Goal: Check status: Check status

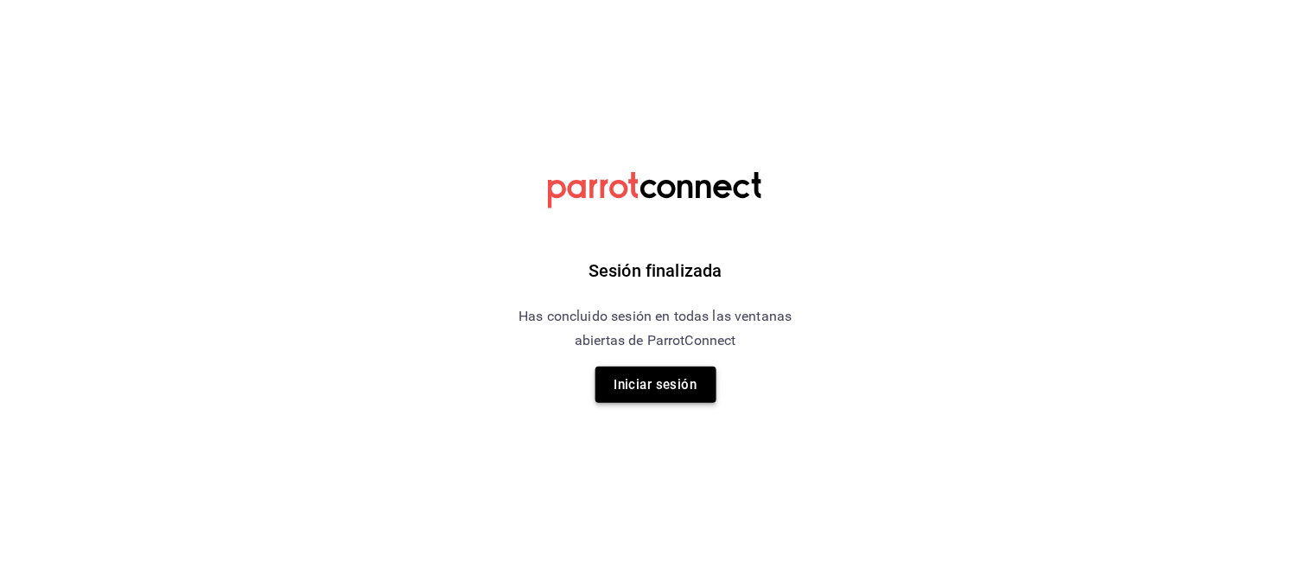
click at [647, 374] on button "Iniciar sesión" at bounding box center [656, 385] width 121 height 36
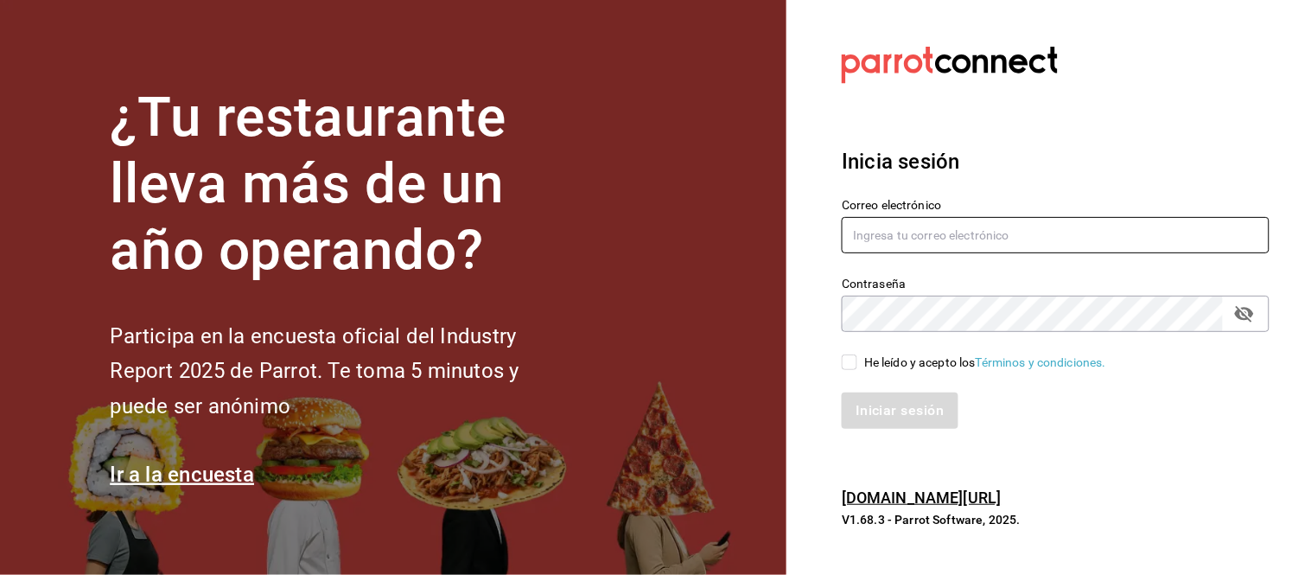
type input "mochomos.arcos@grupocosteno.com"
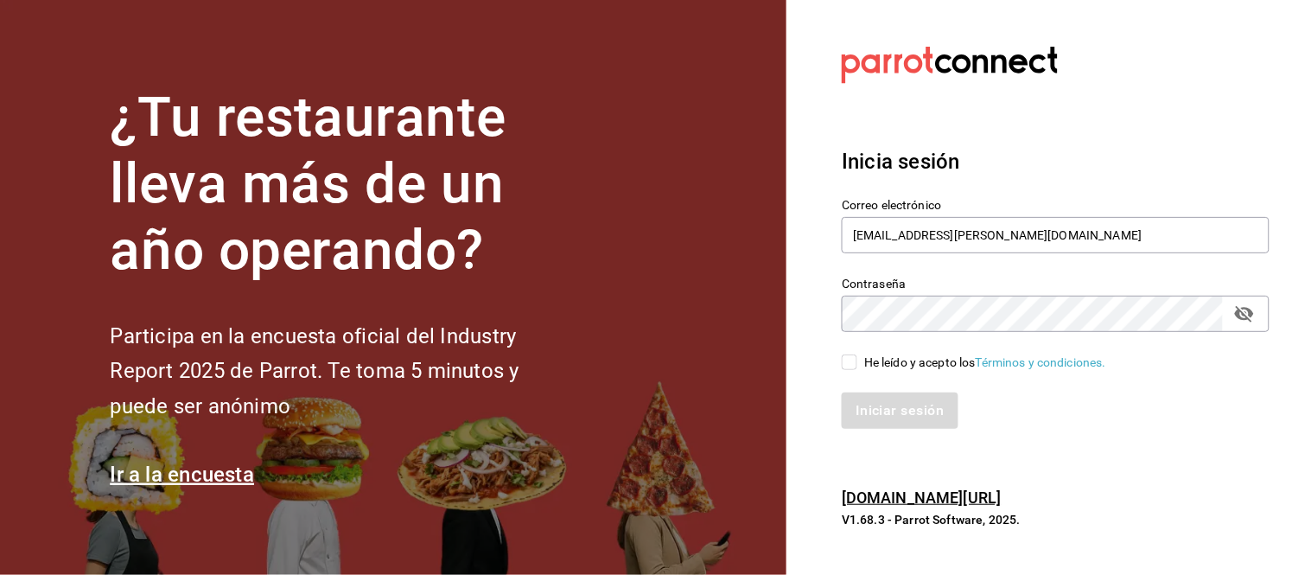
click at [852, 361] on input "He leído y acepto los Términos y condiciones." at bounding box center [850, 362] width 16 height 16
checkbox input "true"
click at [900, 410] on button "Iniciar sesión" at bounding box center [901, 410] width 118 height 36
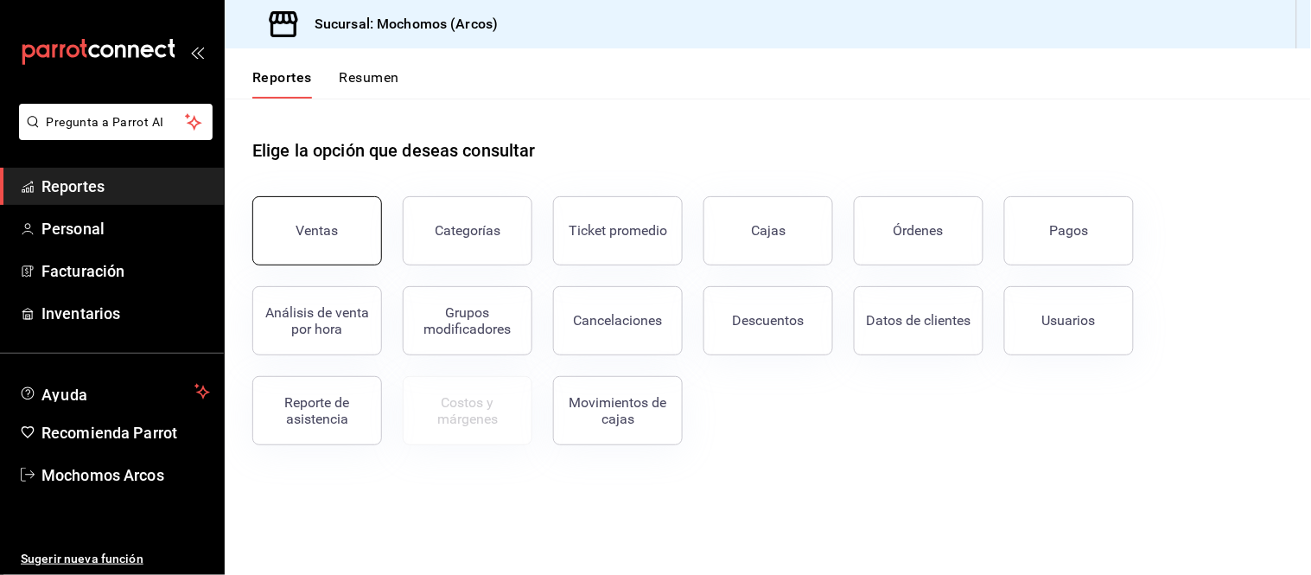
click at [335, 226] on div "Ventas" at bounding box center [317, 230] width 42 height 16
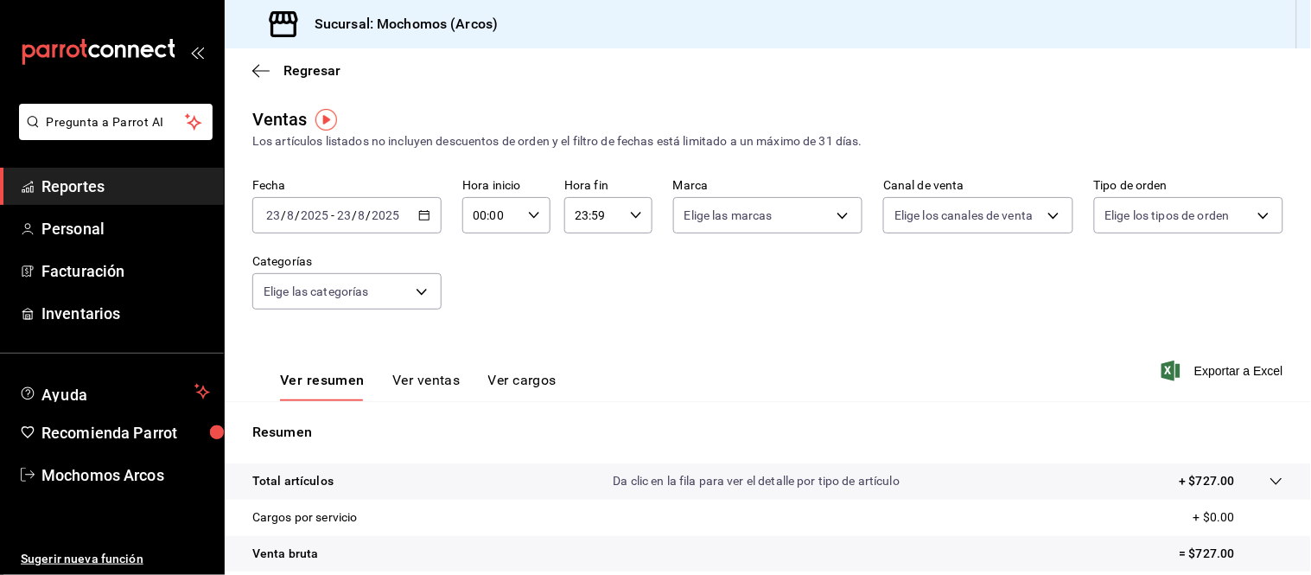
click at [420, 209] on icon "button" at bounding box center [424, 215] width 12 height 12
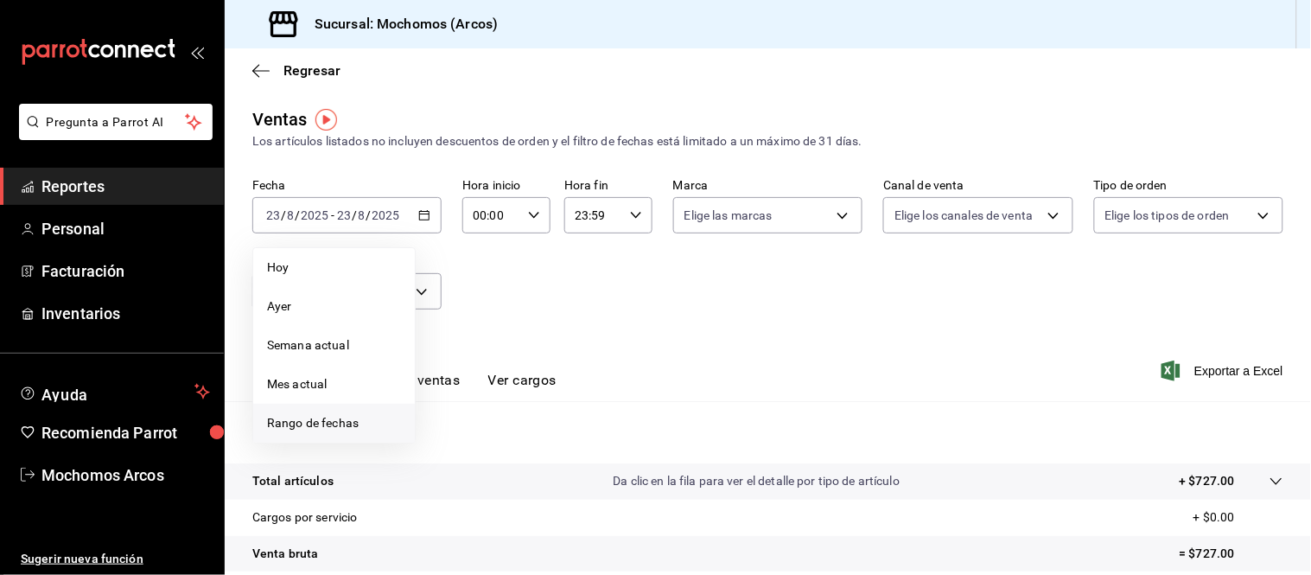
click at [360, 418] on span "Rango de fechas" at bounding box center [334, 423] width 134 height 18
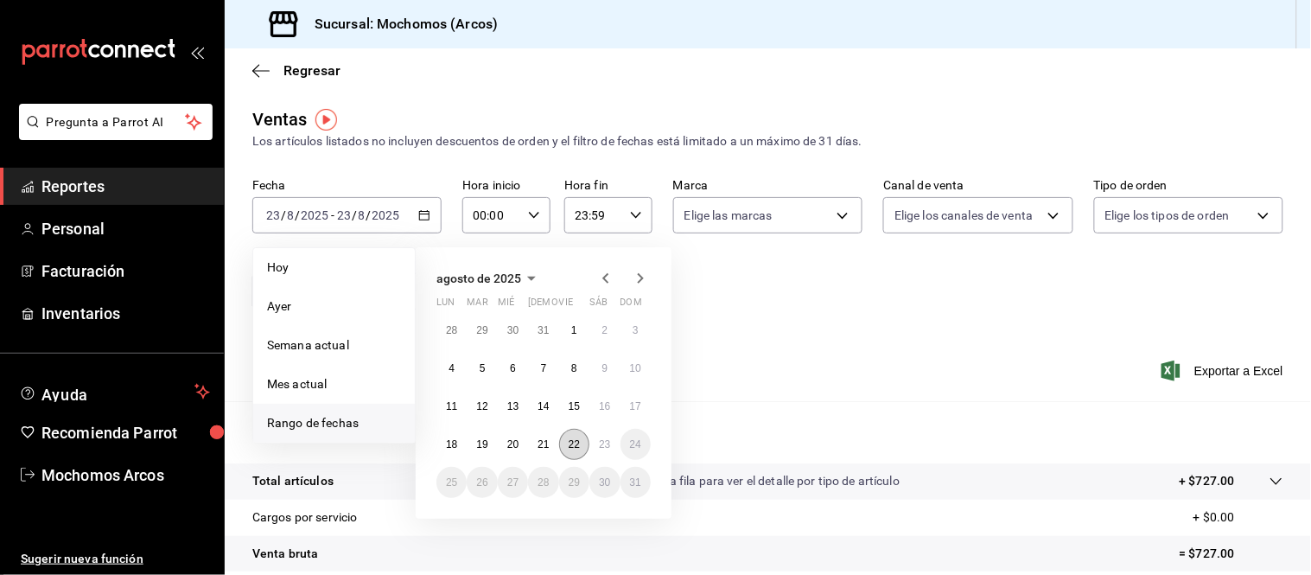
click at [580, 441] on button "22" at bounding box center [574, 444] width 30 height 31
click at [603, 442] on abbr "23" at bounding box center [604, 444] width 11 height 12
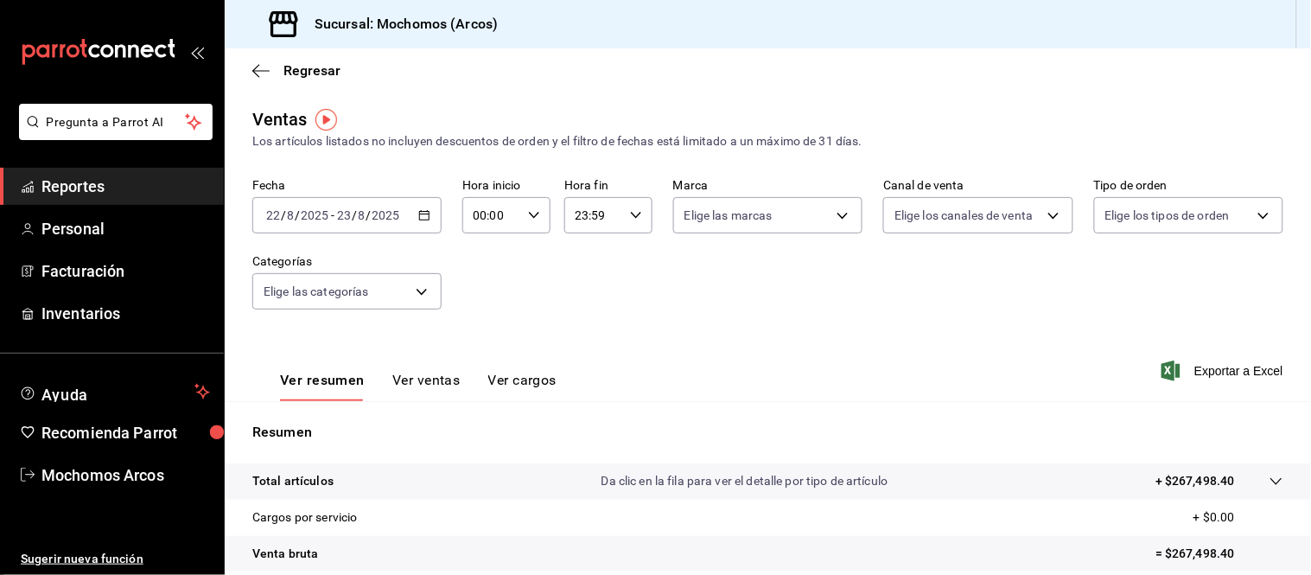
click at [529, 207] on div "00:00 Hora inicio" at bounding box center [506, 215] width 88 height 36
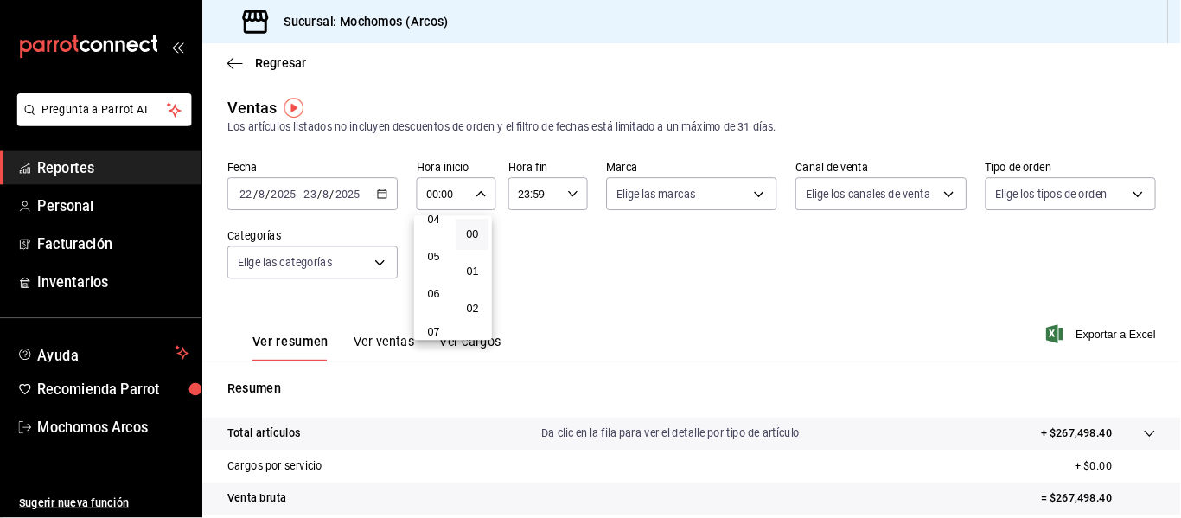
scroll to position [175, 0]
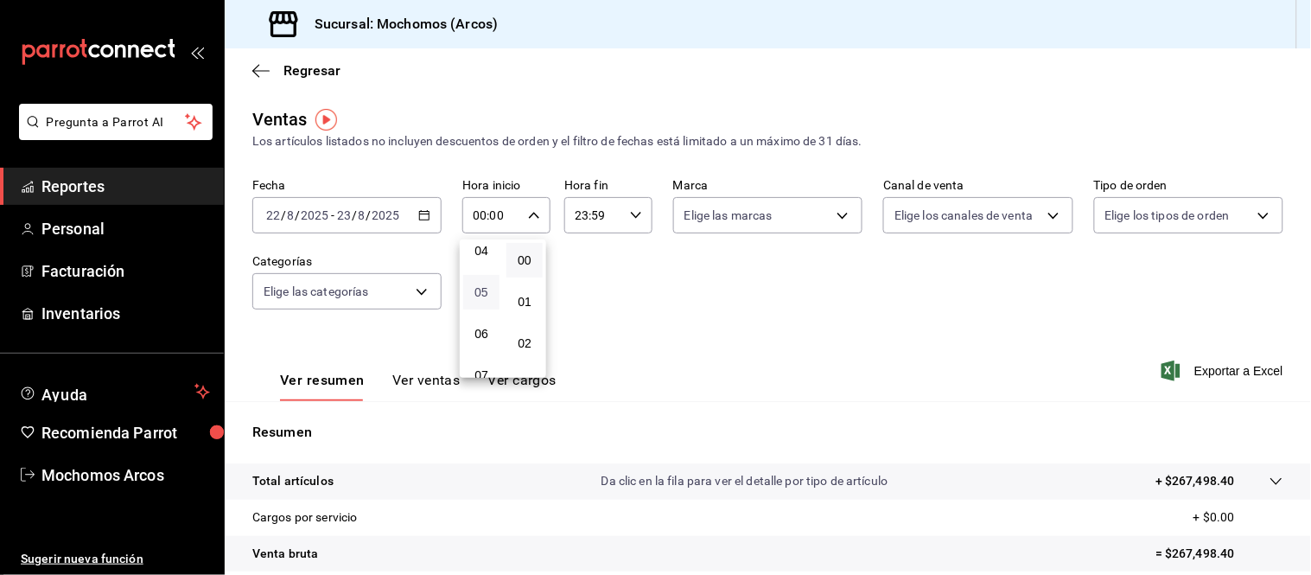
click at [481, 286] on span "05" at bounding box center [482, 292] width 16 height 14
type input "05:00"
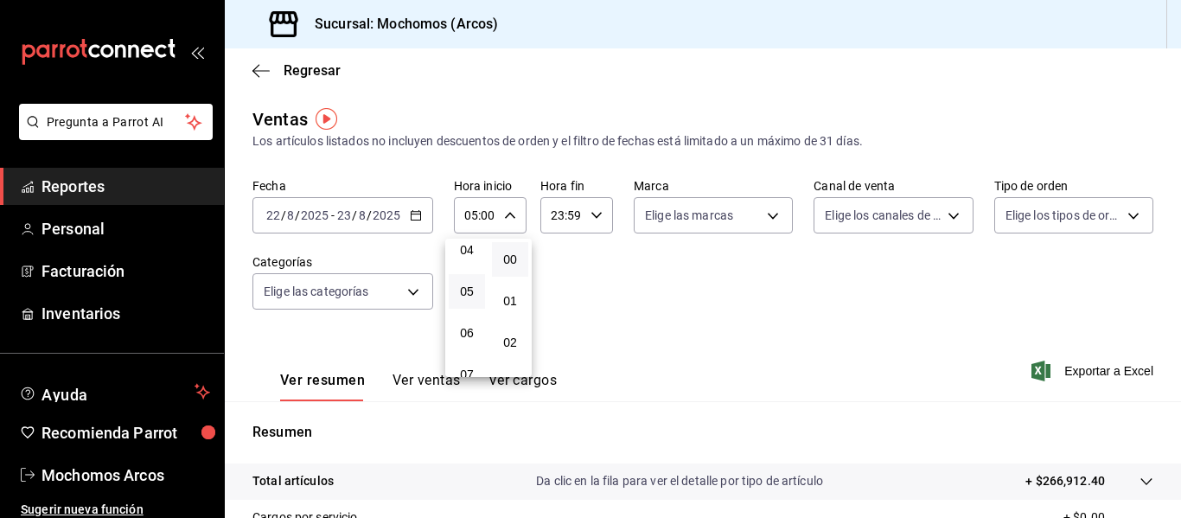
click at [836, 321] on div at bounding box center [590, 259] width 1181 height 518
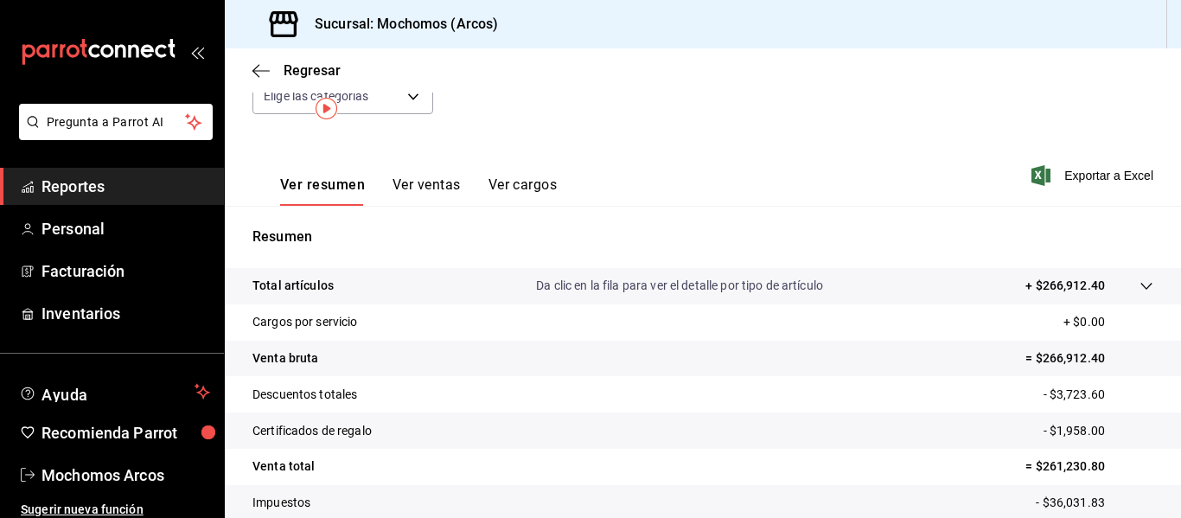
scroll to position [0, 0]
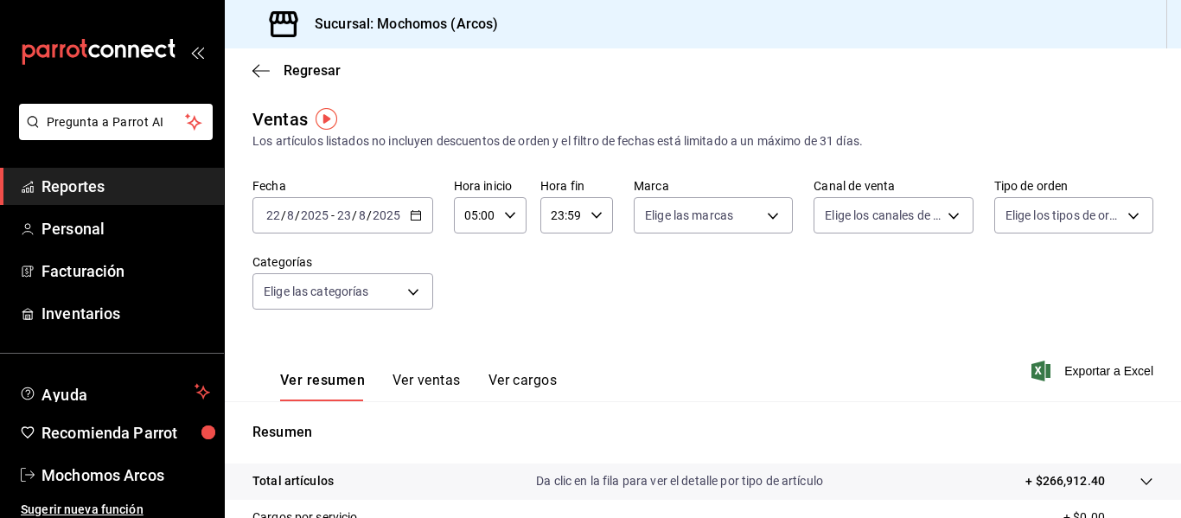
click at [813, 352] on div "Ver resumen Ver ventas Ver cargos Exportar a Excel" at bounding box center [703, 365] width 956 height 71
click at [1032, 371] on icon "button" at bounding box center [1040, 370] width 19 height 21
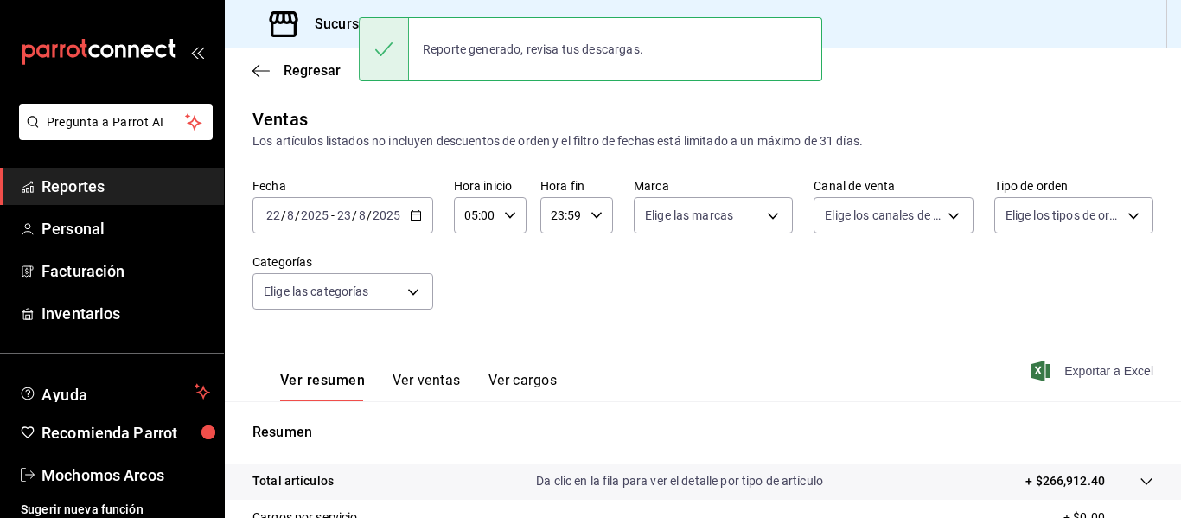
scroll to position [310, 0]
